Goal: Obtain resource: Download file/media

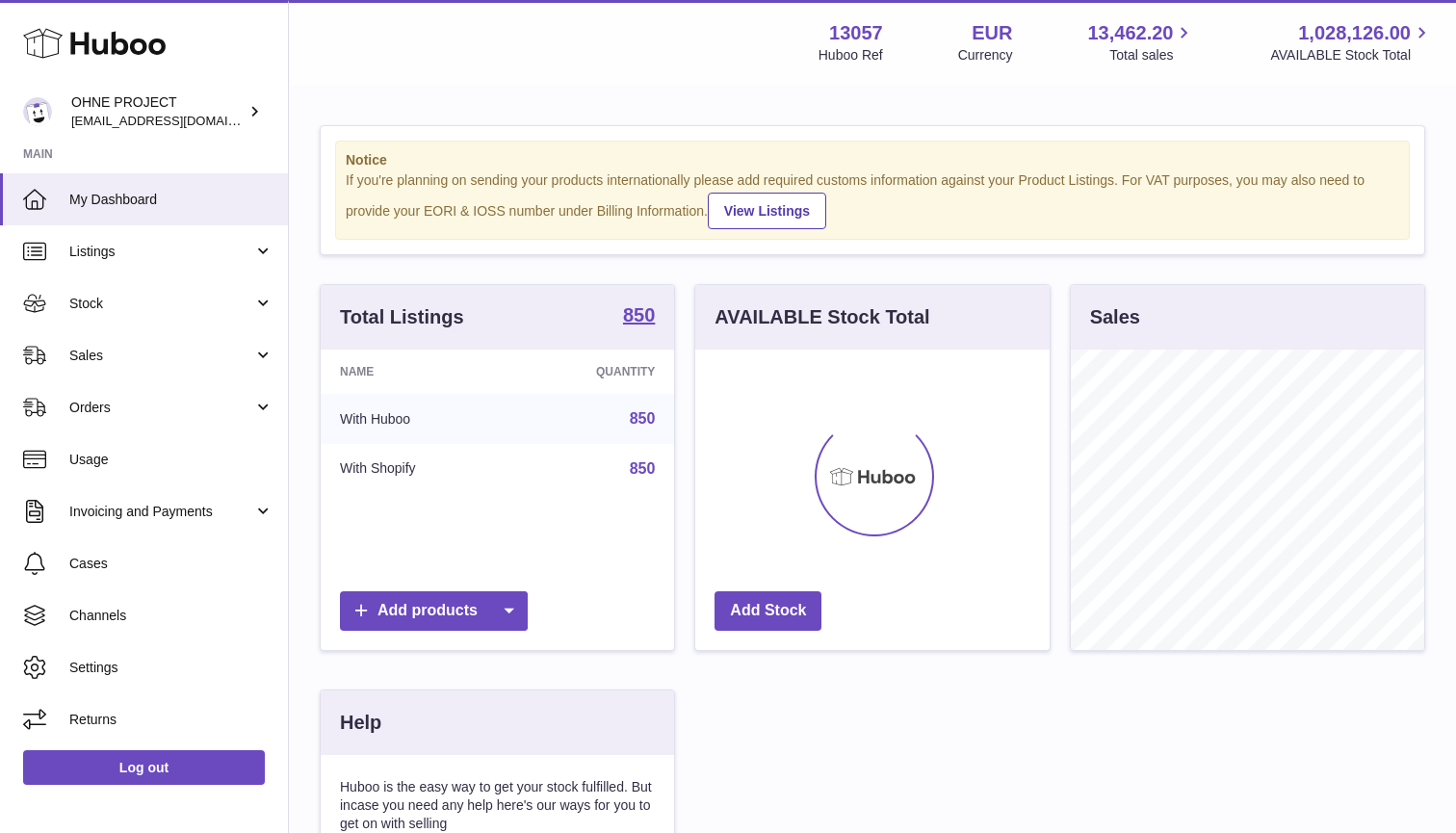
scroll to position [300, 354]
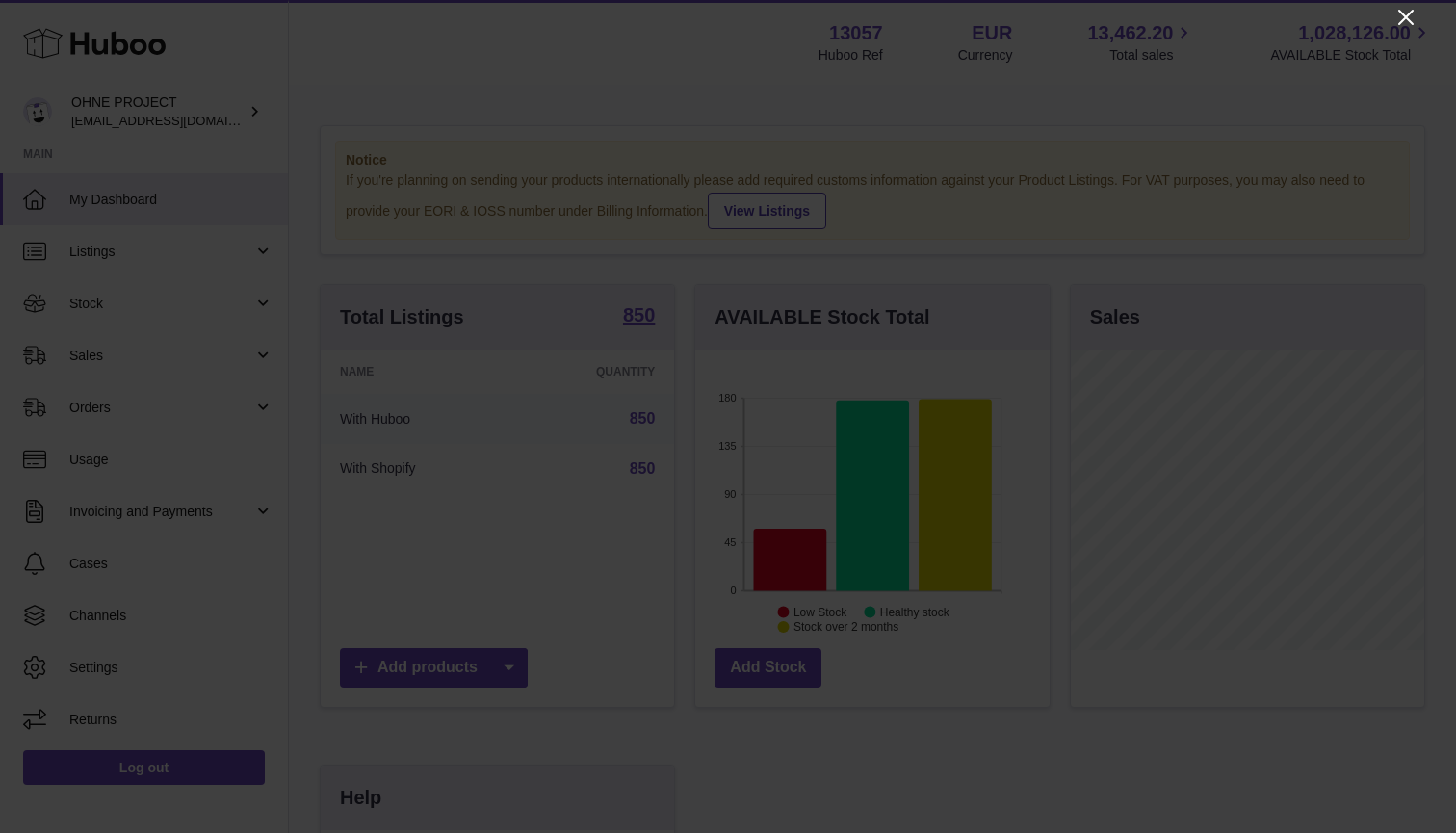
click at [1404, 14] on icon "Close" at bounding box center [1405, 17] width 23 height 23
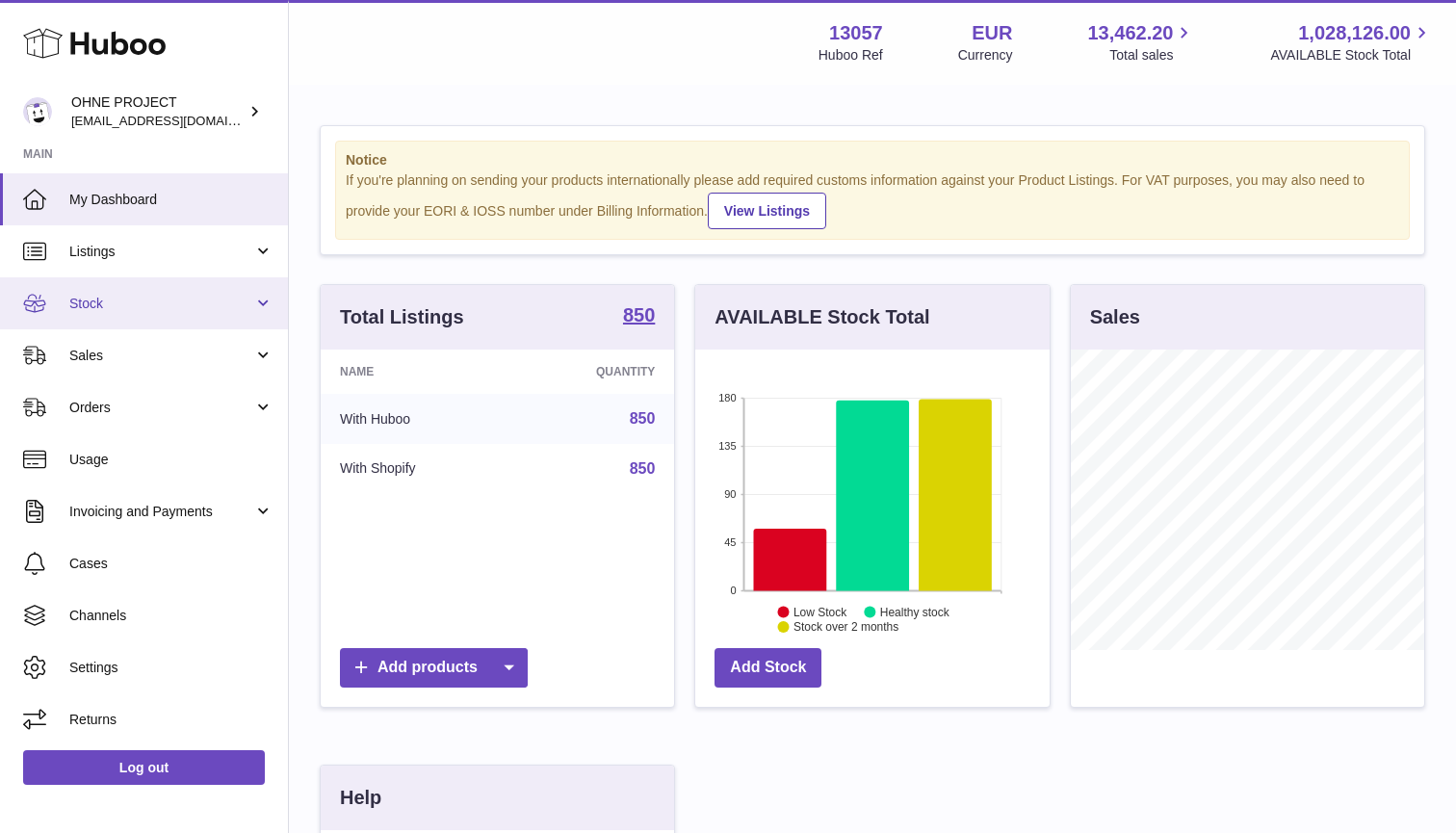
click at [110, 290] on link "Stock" at bounding box center [144, 303] width 288 height 52
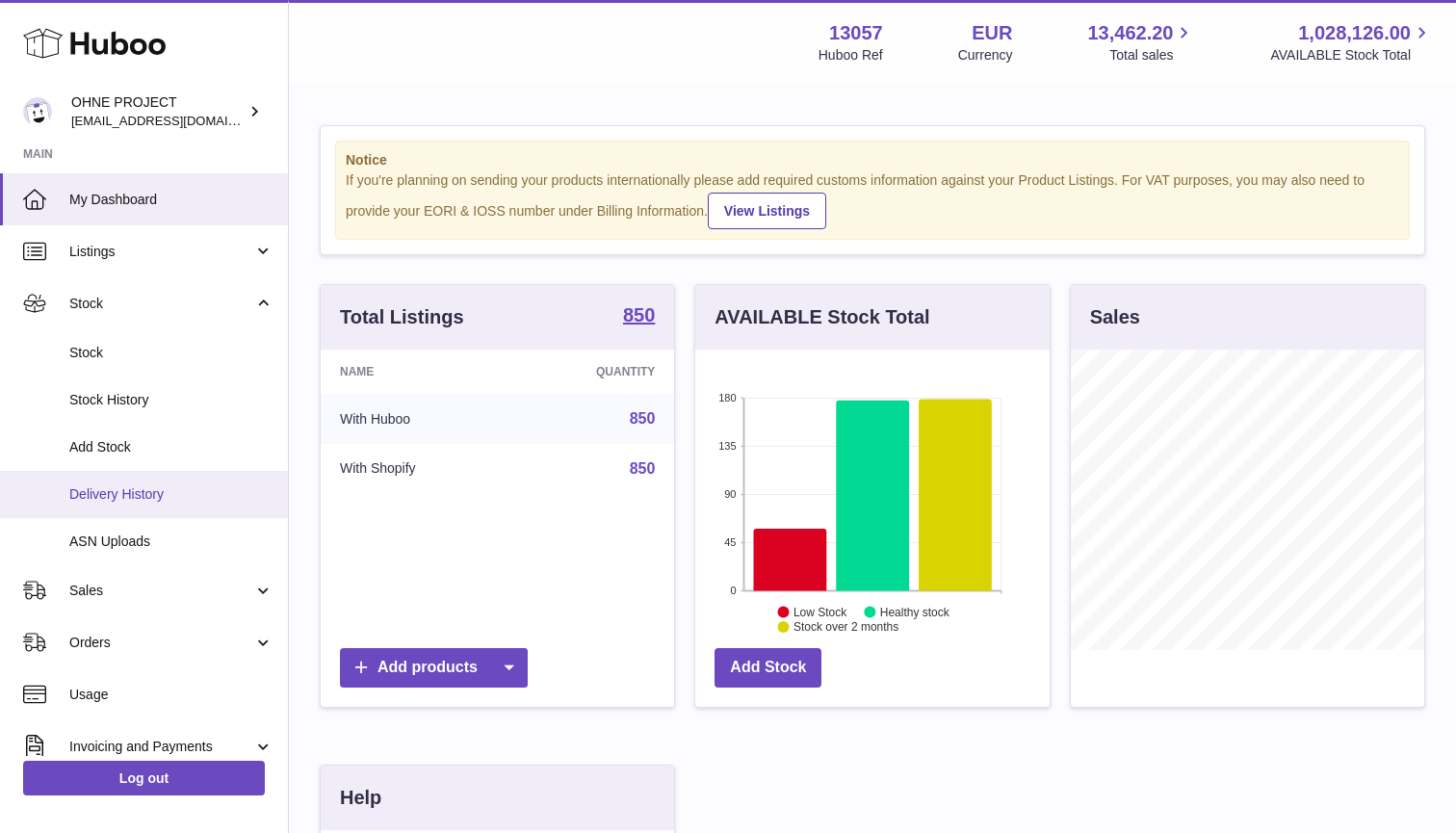
click at [103, 485] on span "Delivery History" at bounding box center [171, 494] width 204 height 18
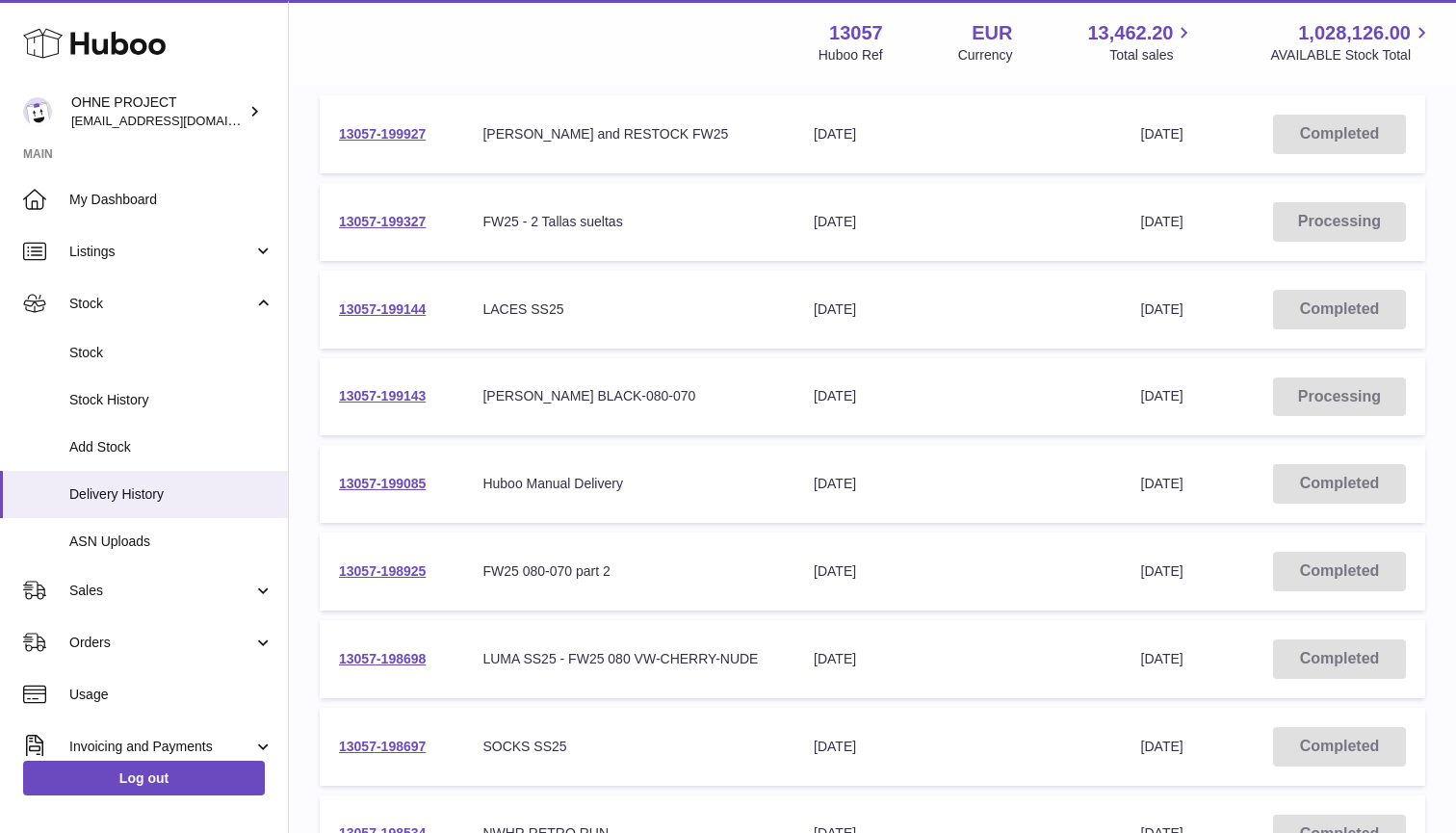
scroll to position [326, 0]
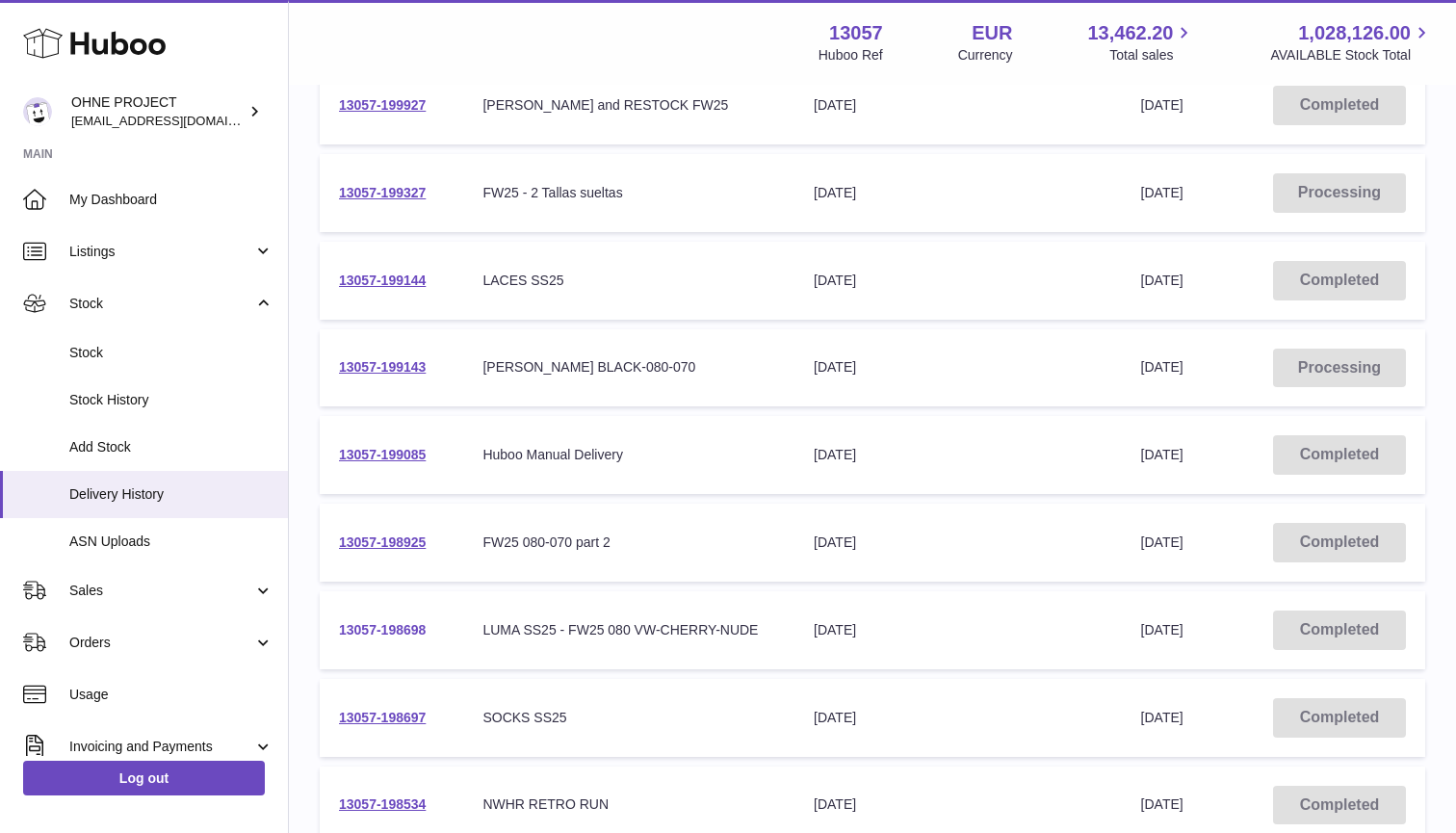
click at [392, 622] on link "13057-198698" at bounding box center [382, 629] width 87 height 15
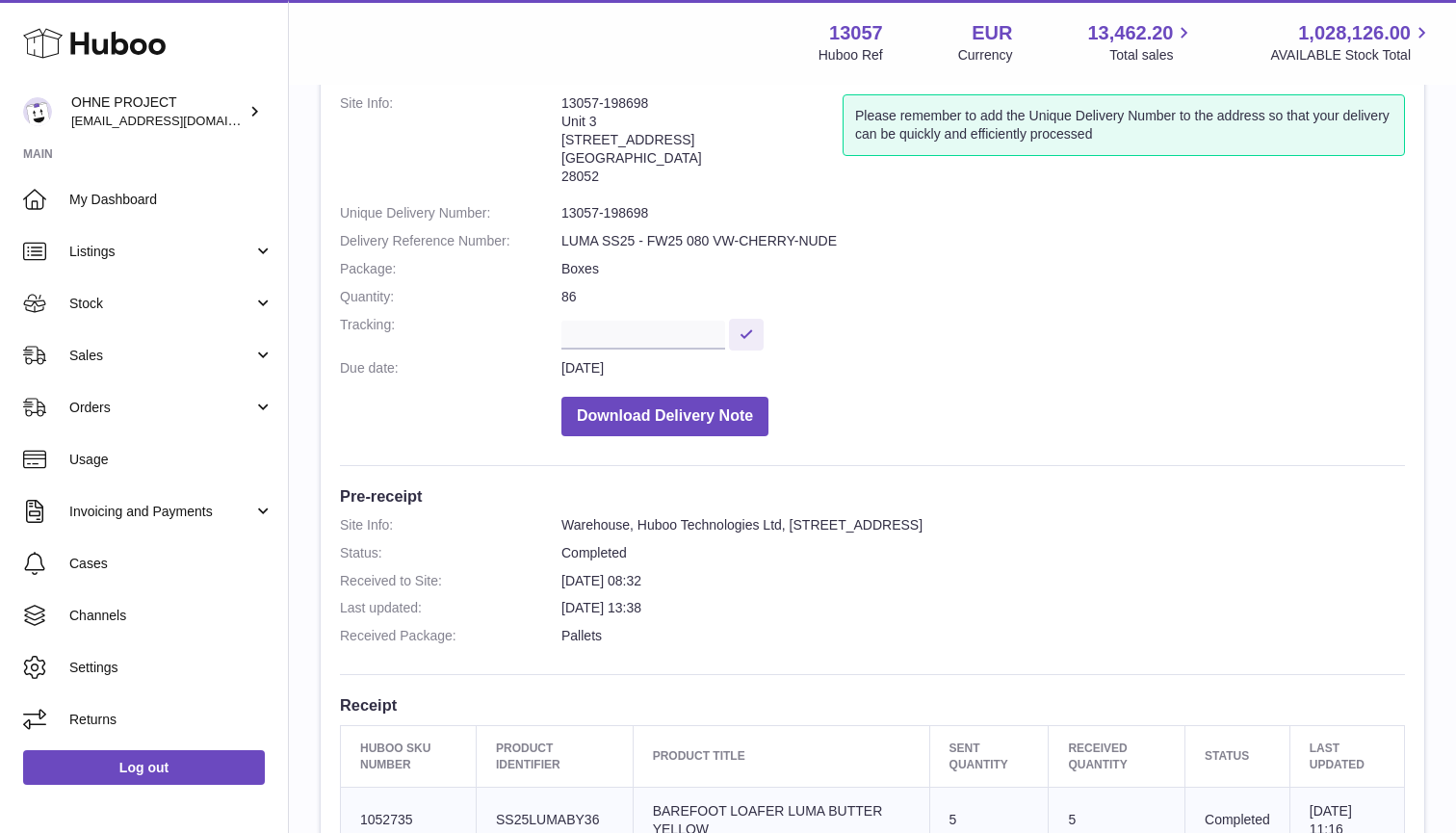
scroll to position [192, 0]
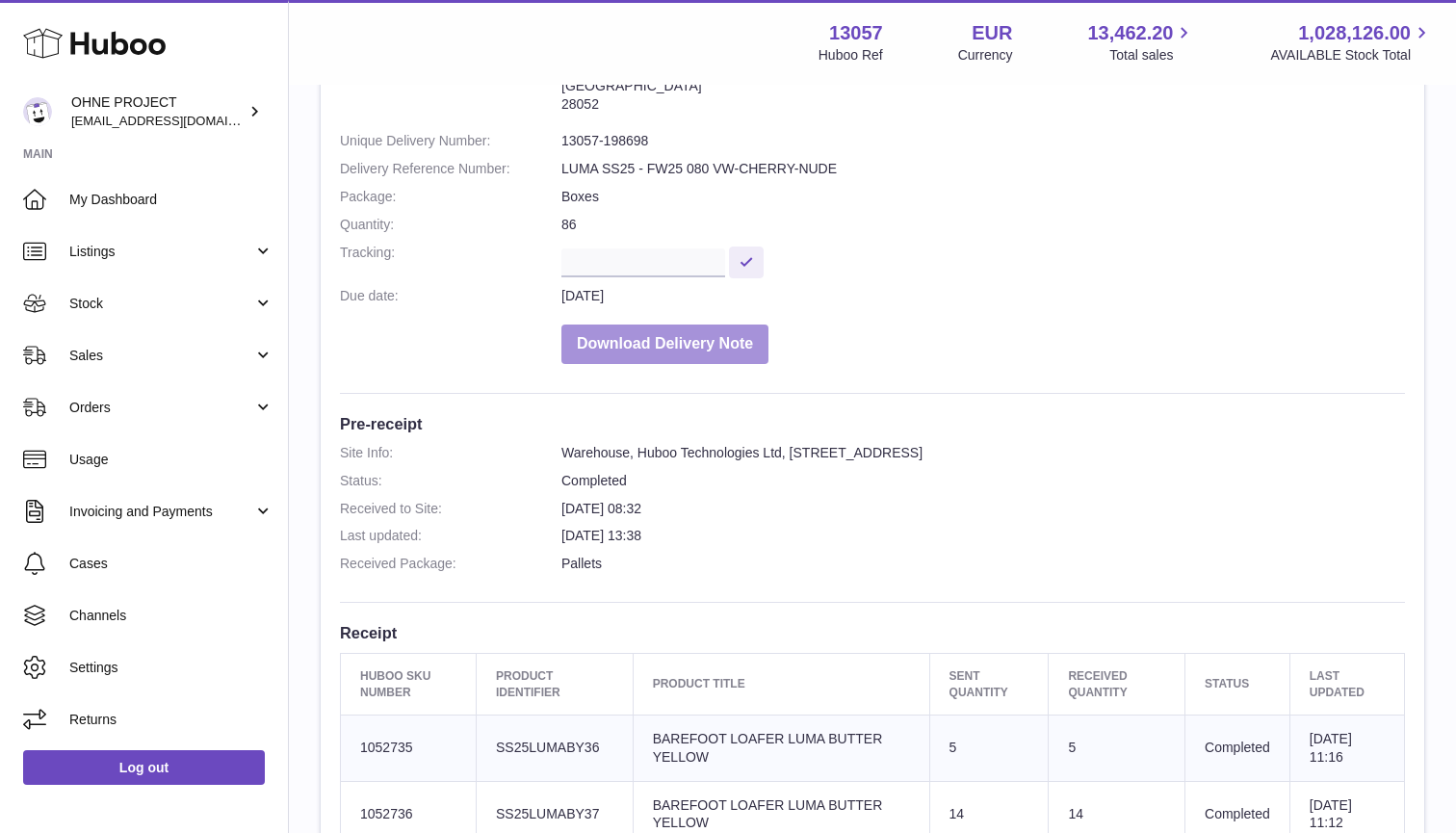
click at [664, 337] on button "Download Delivery Note" at bounding box center [665, 344] width 207 height 40
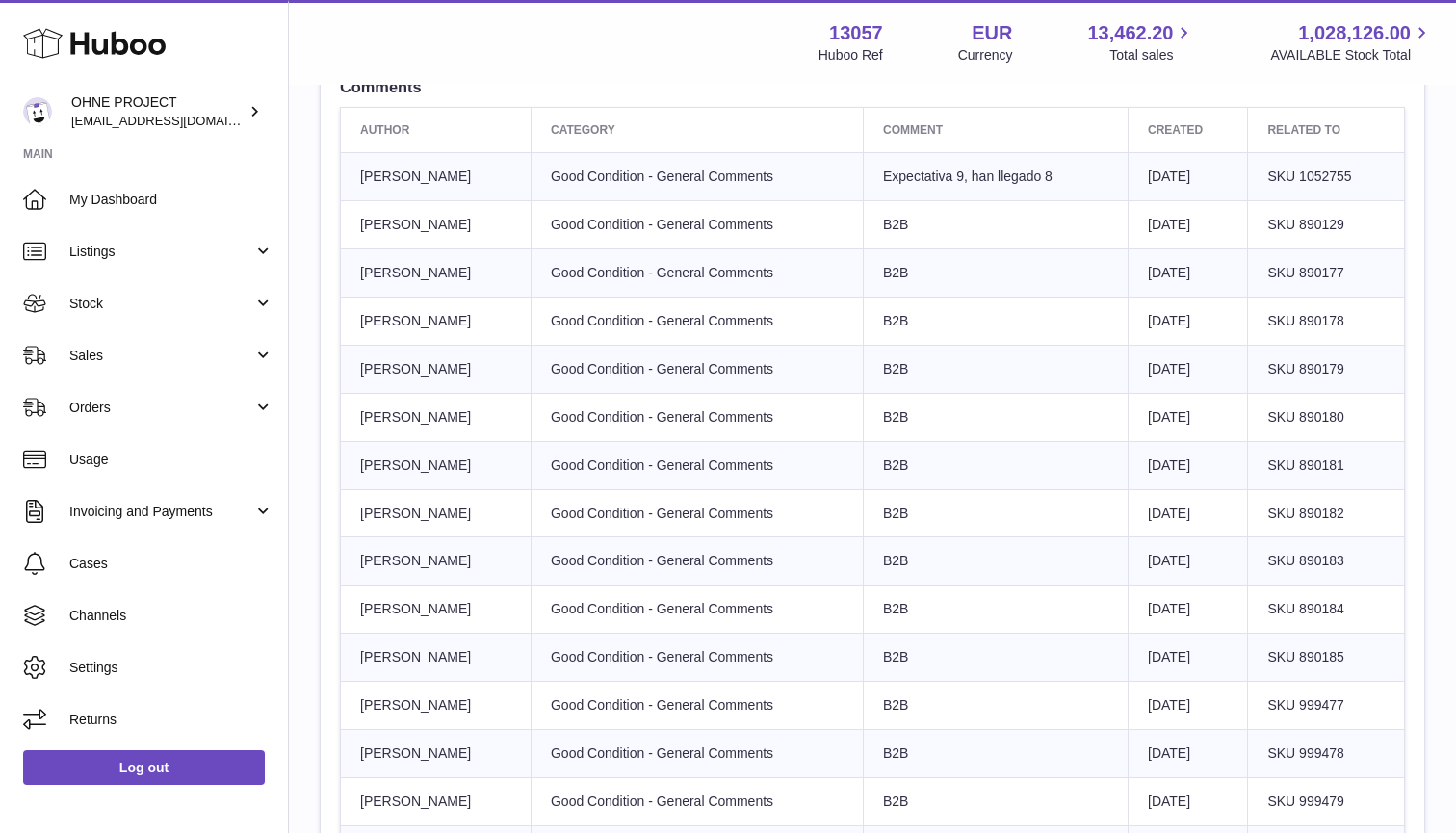
scroll to position [4154, 0]
